Goal: Information Seeking & Learning: Learn about a topic

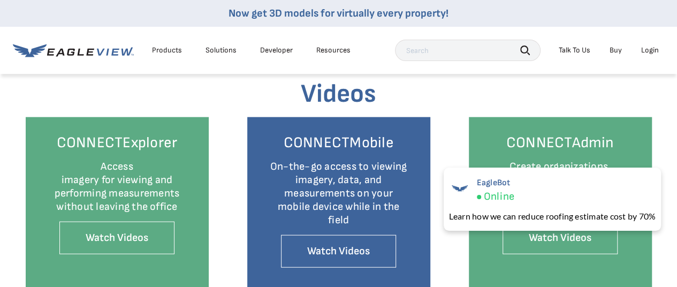
scroll to position [1284, 0]
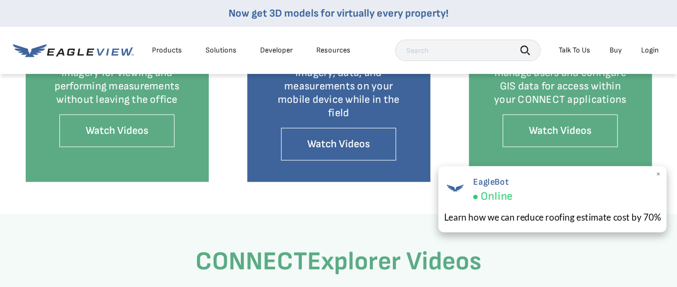
click at [657, 172] on span "×" at bounding box center [658, 174] width 6 height 11
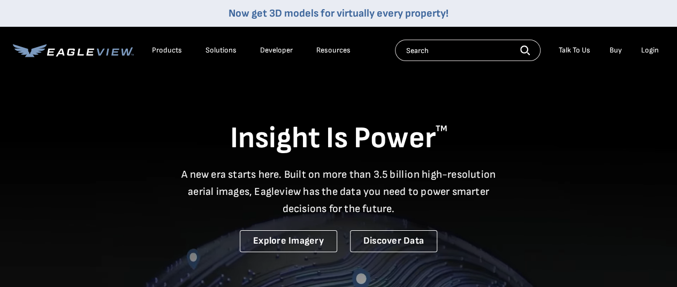
click at [163, 49] on div "Products" at bounding box center [167, 50] width 30 height 10
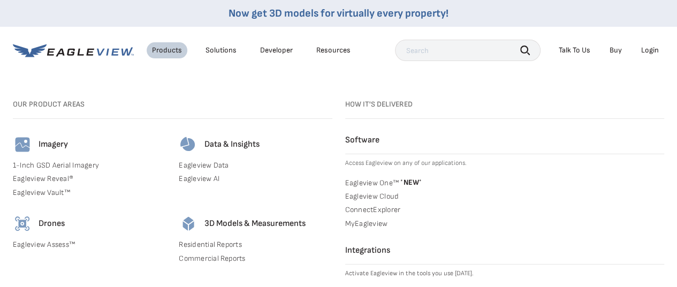
click at [217, 50] on div "Solutions" at bounding box center [220, 50] width 31 height 10
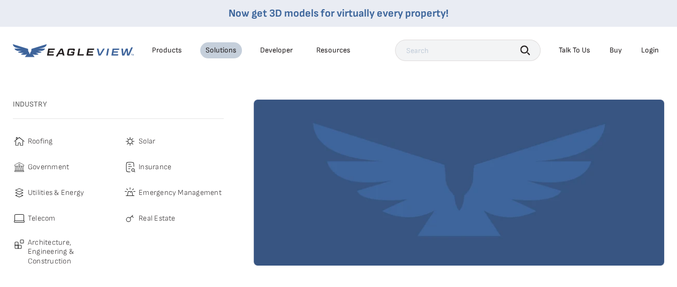
scroll to position [214, 0]
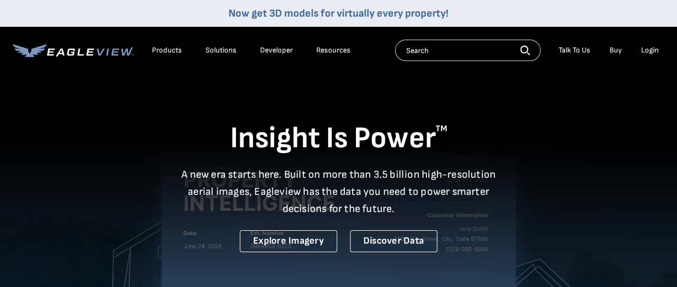
click at [329, 52] on div "Resources" at bounding box center [333, 50] width 34 height 10
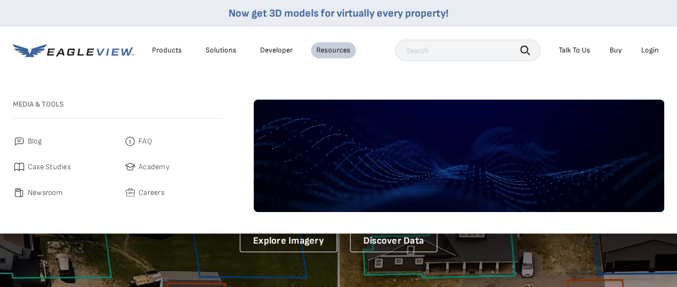
click at [142, 162] on span "Academy" at bounding box center [154, 167] width 31 height 13
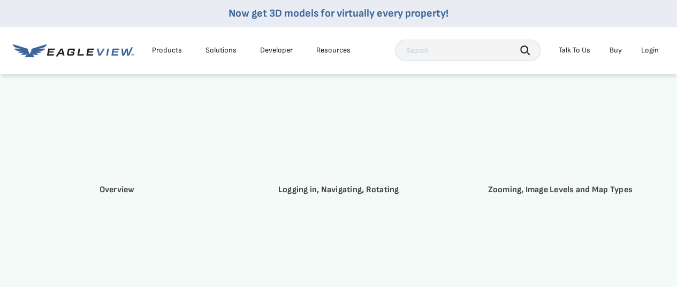
scroll to position [1445, 0]
